Goal: Navigation & Orientation: Find specific page/section

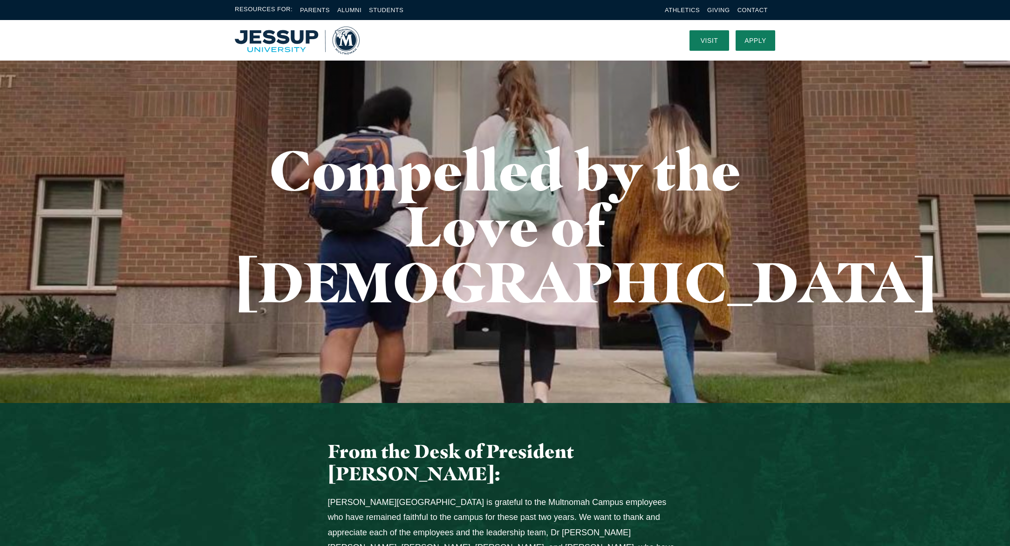
scroll to position [15, 0]
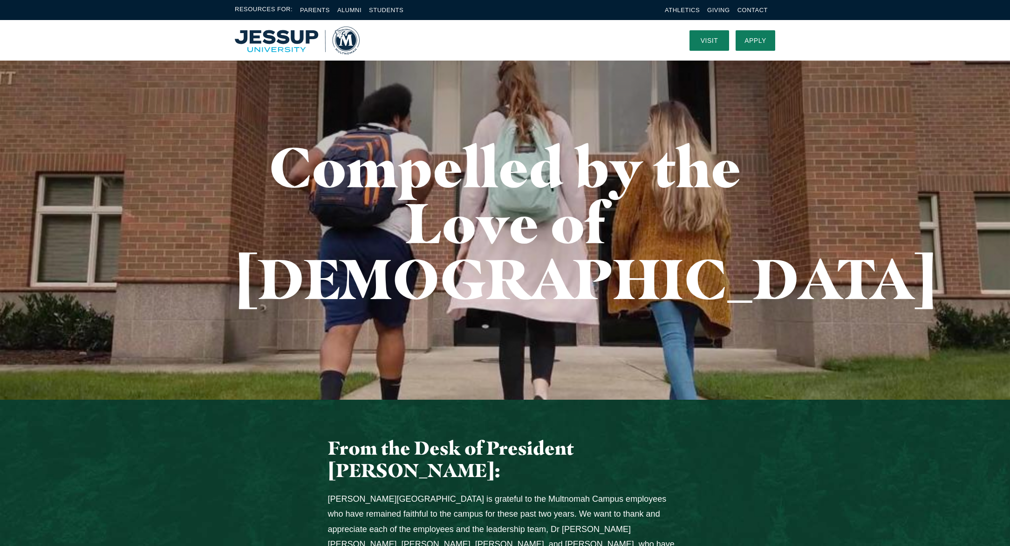
click at [496, 179] on h1 "Compelled by the Love of [DEMOGRAPHIC_DATA]" at bounding box center [505, 223] width 541 height 168
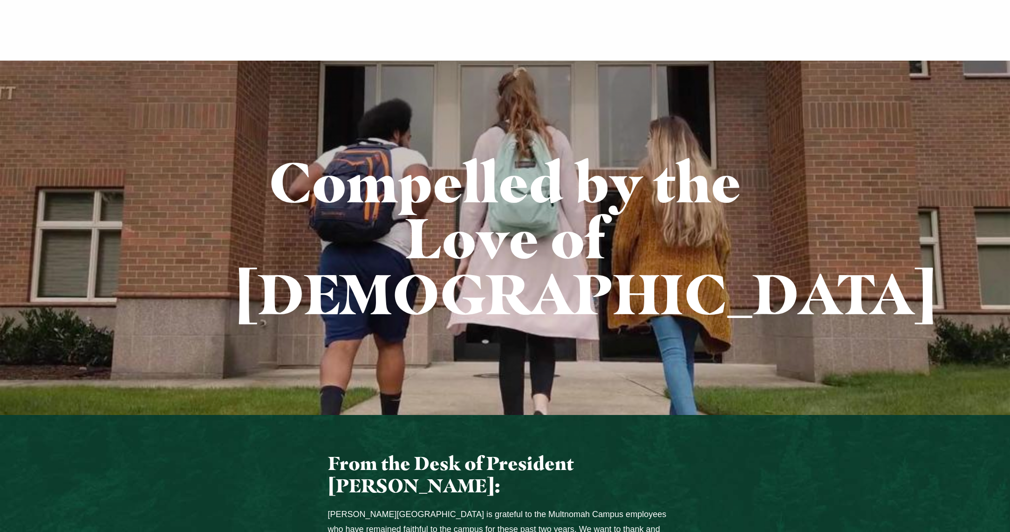
scroll to position [632, 0]
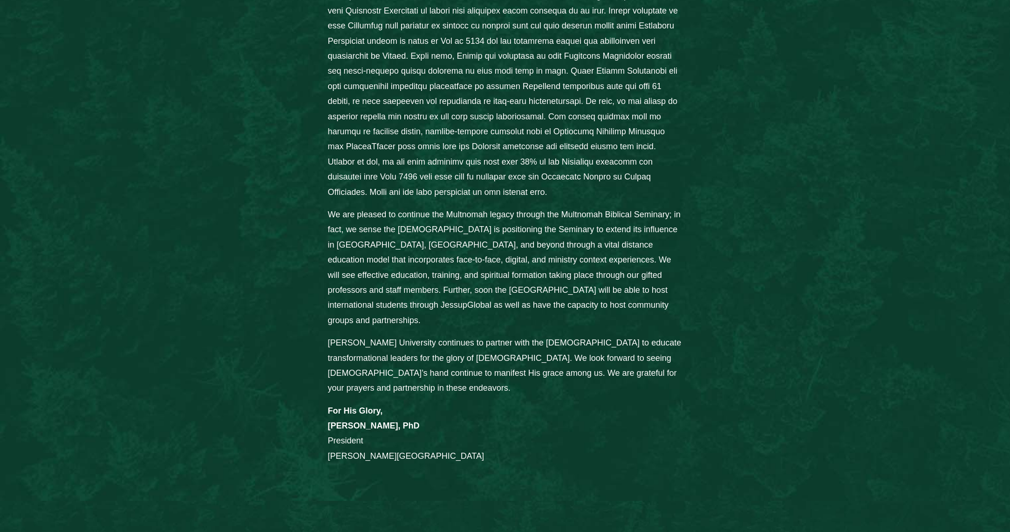
click at [586, 309] on div "From the Desk of President [PERSON_NAME]: [PERSON_NAME][GEOGRAPHIC_DATA] is gra…" at bounding box center [505, 142] width 372 height 643
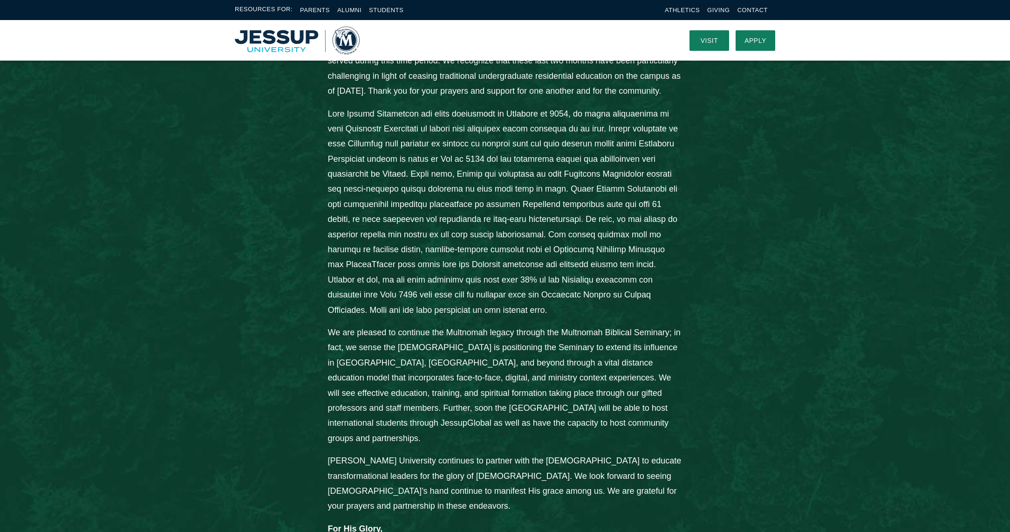
scroll to position [514, 0]
click at [535, 453] on p "[PERSON_NAME] University continues to partner with the [DEMOGRAPHIC_DATA] to ed…" at bounding box center [505, 483] width 355 height 61
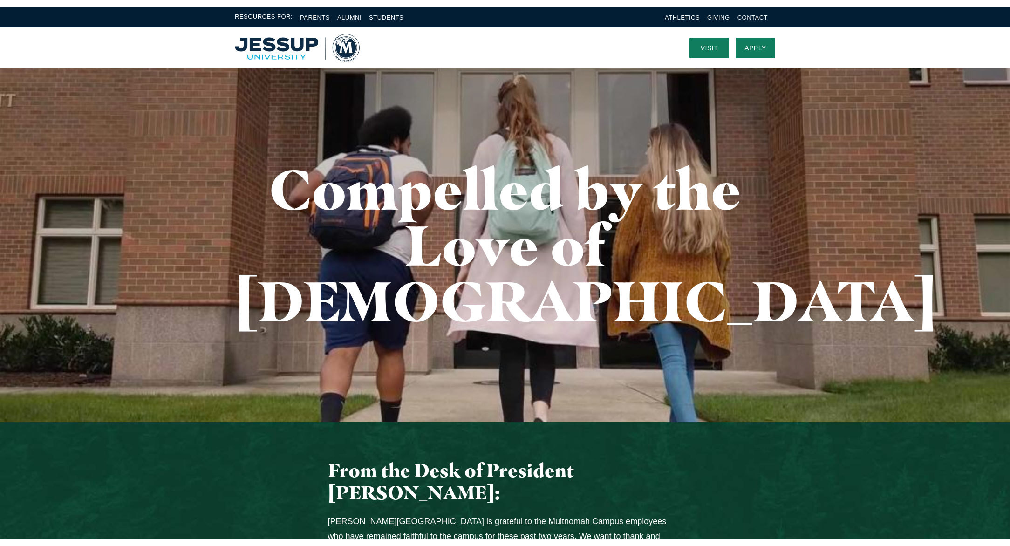
scroll to position [0, 0]
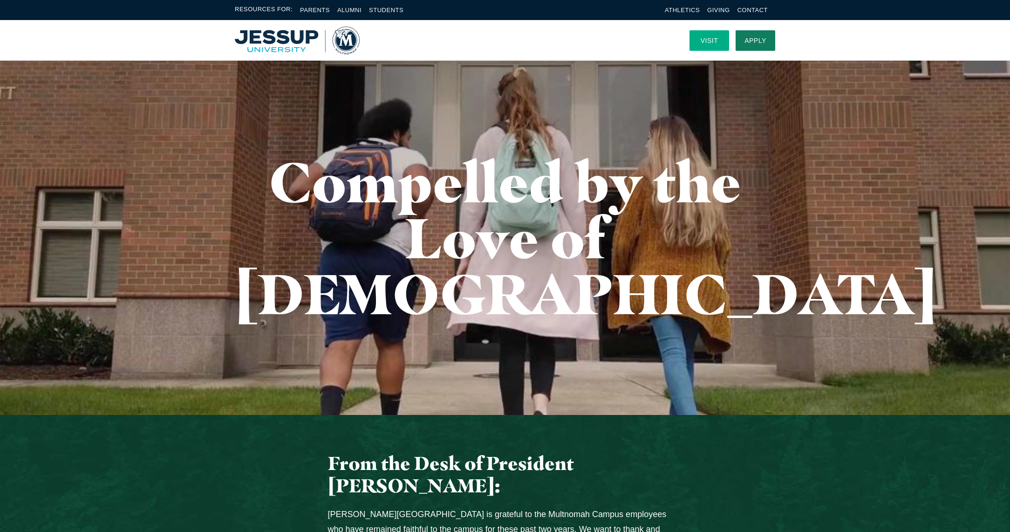
click at [714, 40] on link "Visit" at bounding box center [710, 40] width 40 height 21
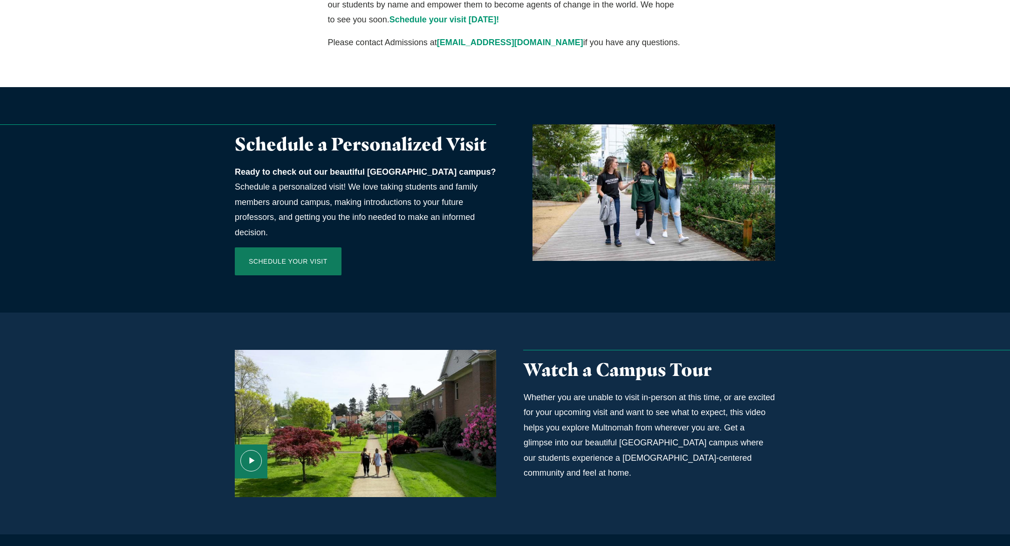
scroll to position [318, 0]
